Goal: Task Accomplishment & Management: Complete application form

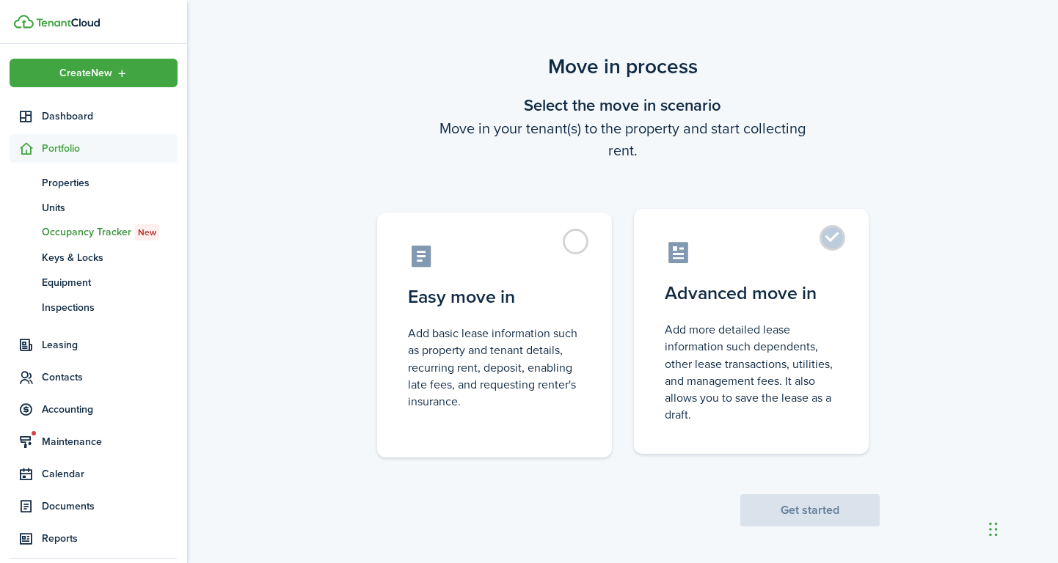
click at [837, 240] on label "Advanced move in Add more detailed lease information such dependents, other lea…" at bounding box center [751, 331] width 235 height 245
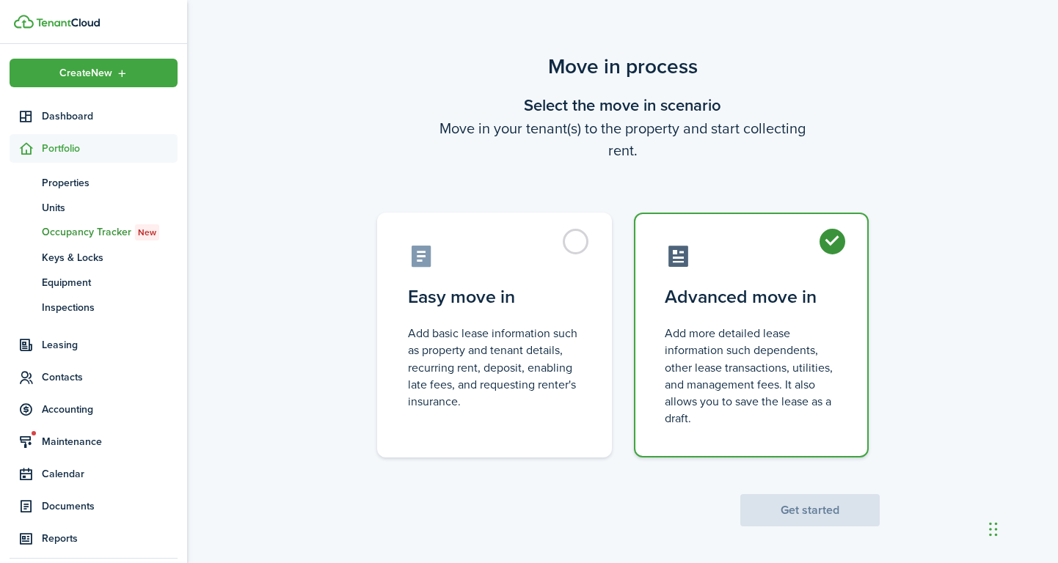
radio input "true"
click at [826, 512] on button "Get started" at bounding box center [809, 510] width 139 height 32
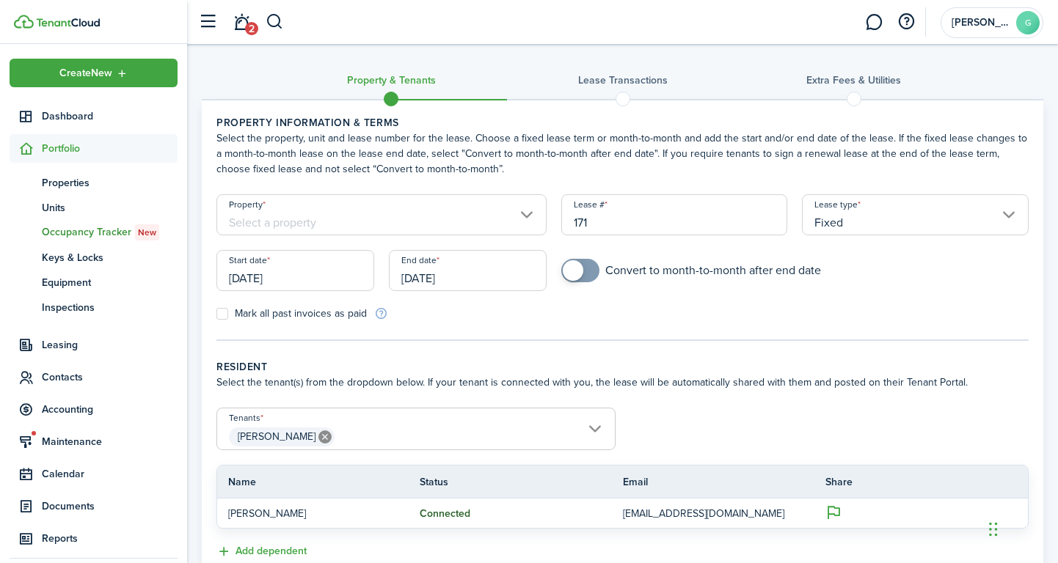
click at [289, 273] on input "[DATE]" at bounding box center [295, 270] width 158 height 41
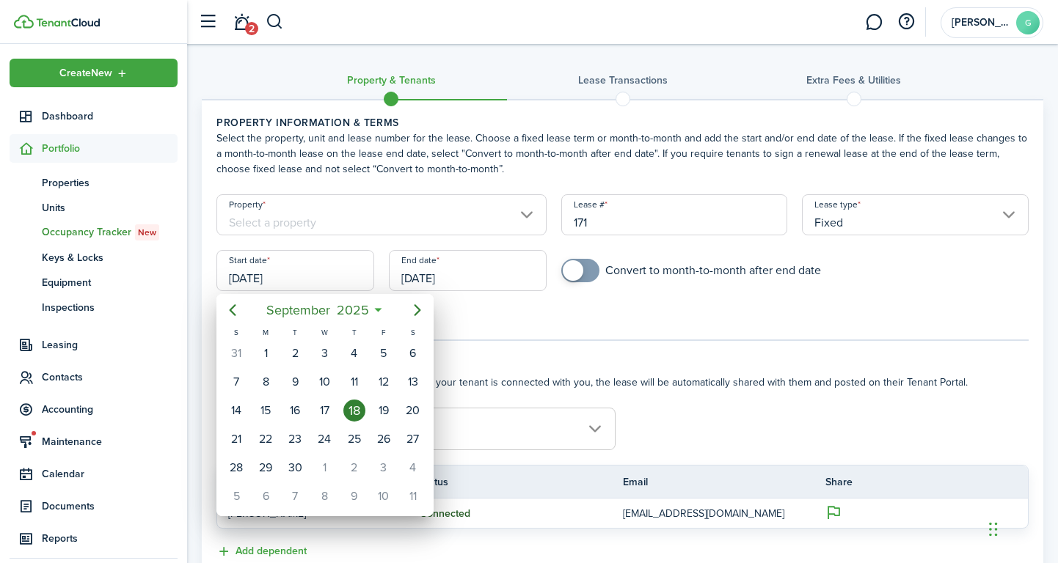
click at [689, 310] on div at bounding box center [529, 282] width 1293 height 798
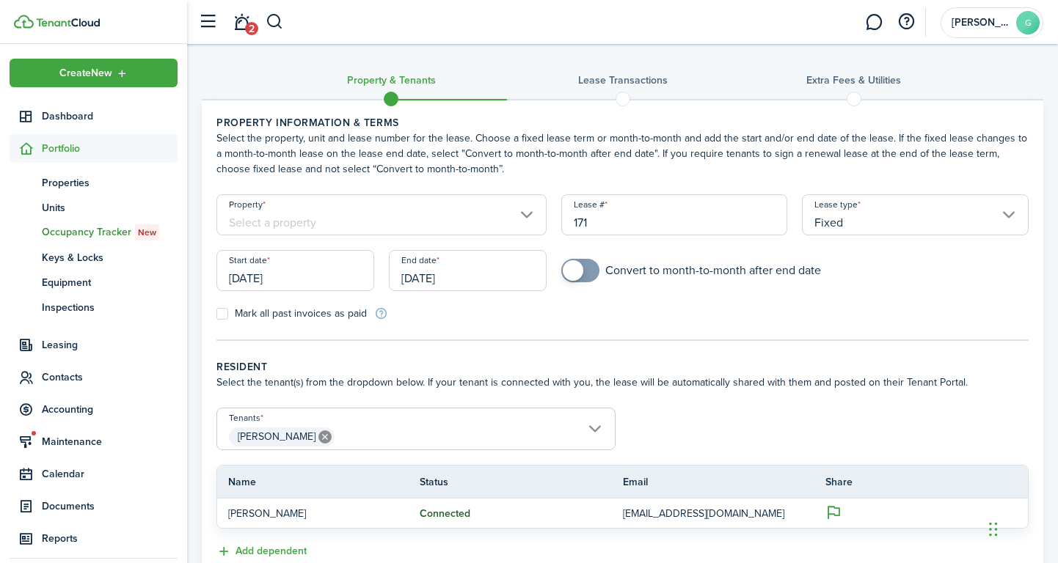
click at [526, 214] on input "Property" at bounding box center [381, 214] width 330 height 41
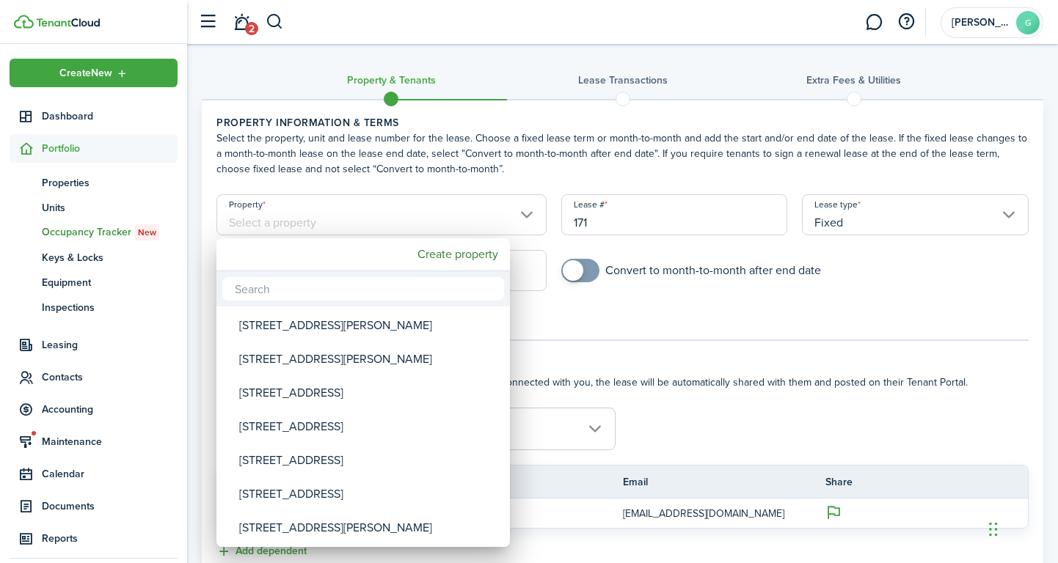
click at [712, 312] on div at bounding box center [529, 282] width 1293 height 798
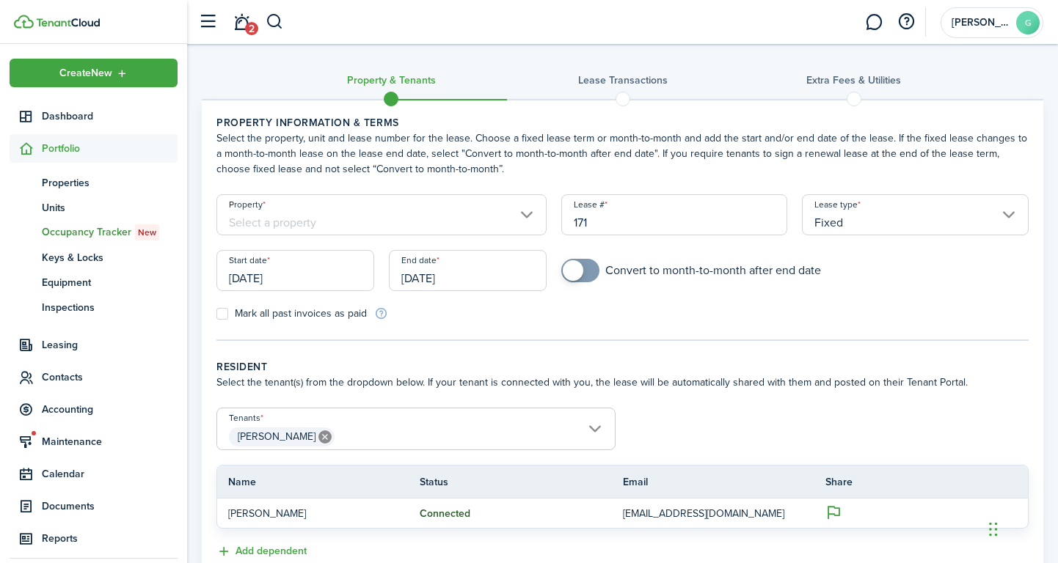
drag, startPoint x: 618, startPoint y: 227, endPoint x: 503, endPoint y: 229, distance: 114.5
click at [520, 226] on form "Property Lease # 171 Lease type Fixed Start date [DATE] End date [DATE] Convert…" at bounding box center [622, 257] width 827 height 127
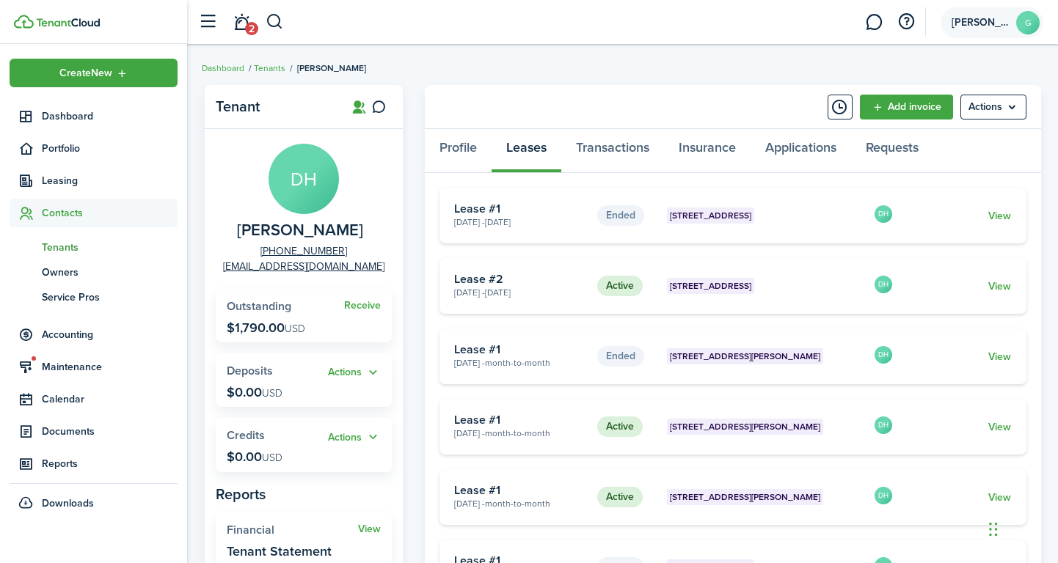
click at [1020, 29] on avatar-text "G" at bounding box center [1027, 22] width 23 height 23
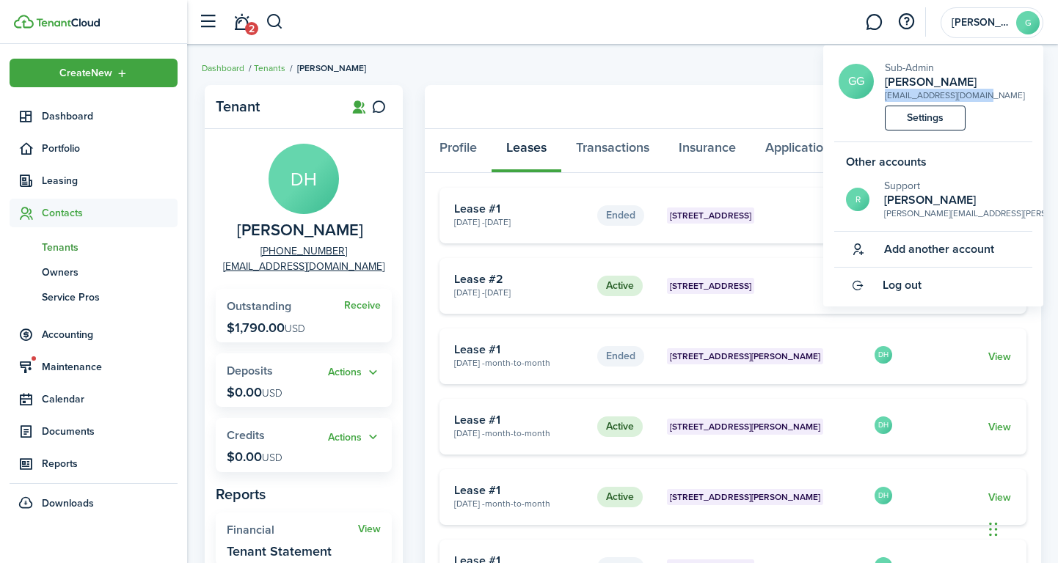
drag, startPoint x: 987, startPoint y: 95, endPoint x: 885, endPoint y: 96, distance: 102.0
click at [885, 96] on short-info-main "GG Sub-Admin [PERSON_NAME] [EMAIL_ADDRESS][DOMAIN_NAME]" at bounding box center [935, 81] width 194 height 42
copy div "[EMAIL_ADDRESS][DOMAIN_NAME]"
